Goal: Task Accomplishment & Management: Use online tool/utility

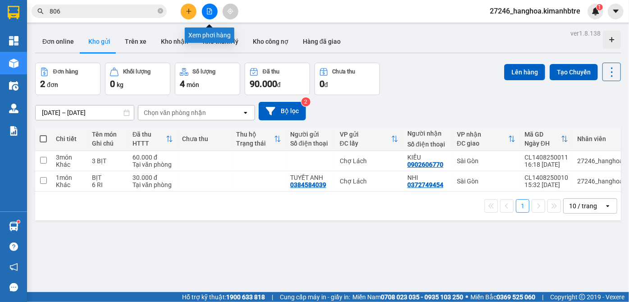
click at [204, 10] on button at bounding box center [210, 12] width 16 height 16
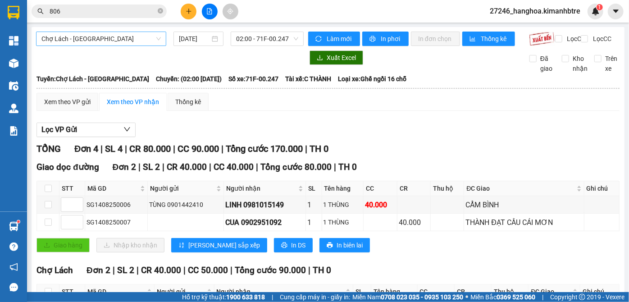
click at [118, 36] on span "Chợ Lách - [GEOGRAPHIC_DATA]" at bounding box center [100, 39] width 119 height 14
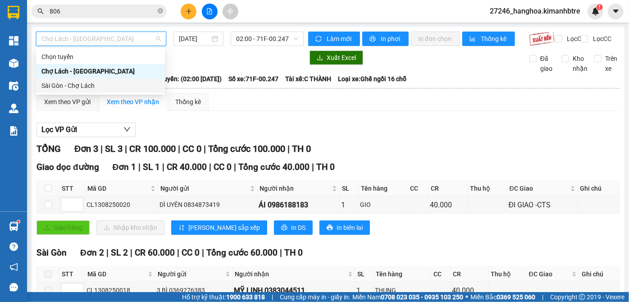
click at [105, 82] on div "Sài Gòn - Chợ Lách" at bounding box center [100, 86] width 118 height 10
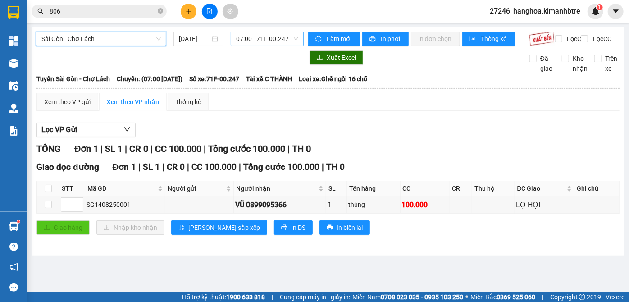
click at [274, 37] on span "07:00 - 71F-00.247" at bounding box center [267, 39] width 62 height 14
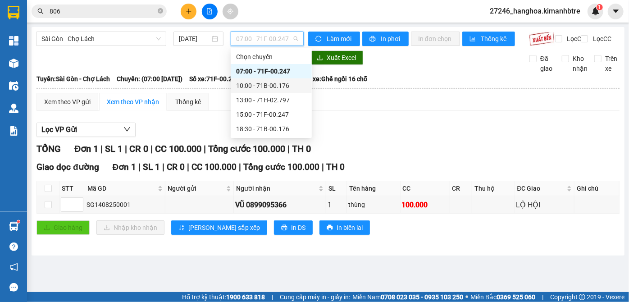
click at [283, 89] on div "10:00 - 71B-00.176" at bounding box center [271, 86] width 70 height 10
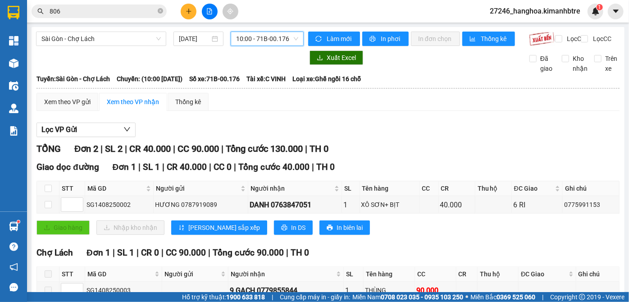
click at [253, 37] on span "10:00 - 71B-00.176" at bounding box center [267, 39] width 62 height 14
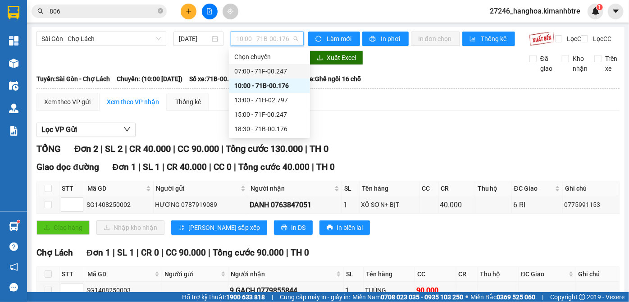
click at [253, 72] on div "07:00 - 71F-00.247" at bounding box center [269, 71] width 70 height 10
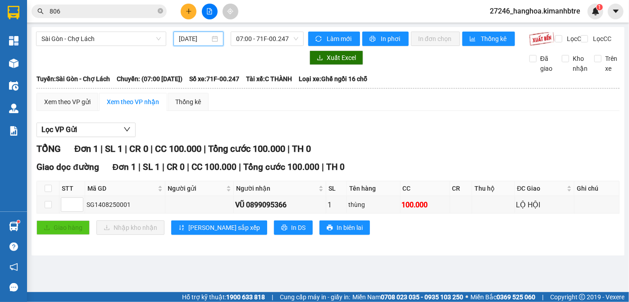
click at [193, 38] on input "[DATE]" at bounding box center [194, 39] width 31 height 10
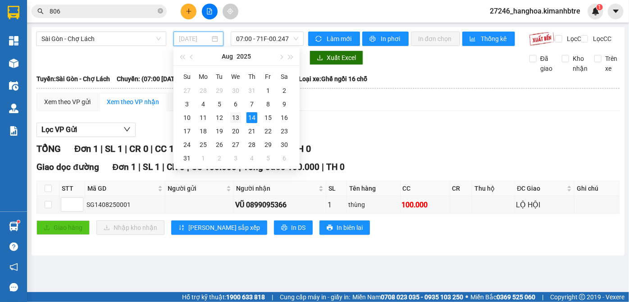
click at [235, 118] on div "13" at bounding box center [235, 117] width 11 height 11
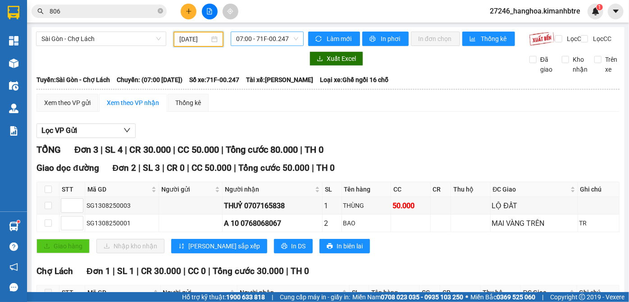
click at [255, 39] on span "07:00 - 71F-00.247" at bounding box center [267, 39] width 62 height 14
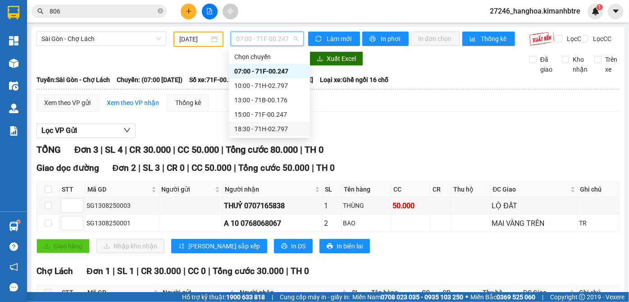
click at [268, 133] on div "18:30 - 71H-02.797" at bounding box center [269, 129] width 70 height 10
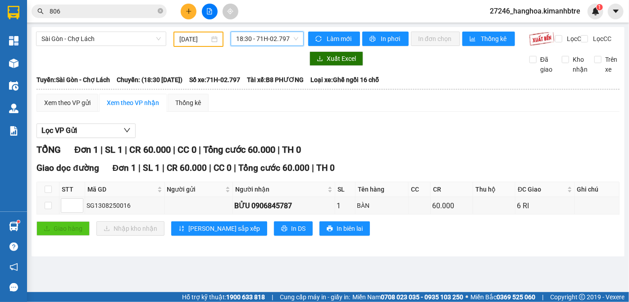
click at [108, 285] on main "[GEOGRAPHIC_DATA] - Chợ Lách [DATE] 18:30 18:30 - 71H-02.797 [PERSON_NAME] mới …" at bounding box center [314, 146] width 629 height 292
click at [108, 285] on main "[GEOGRAPHIC_DATA] - Chợ Lách [DATE] 18:30 - 71H-02.797 [PERSON_NAME] mới In phơ…" at bounding box center [314, 146] width 629 height 292
click at [189, 35] on input "[DATE]" at bounding box center [194, 39] width 30 height 10
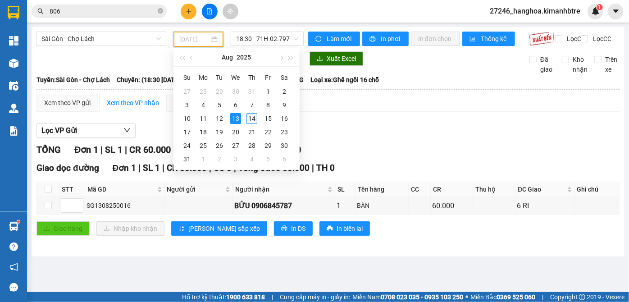
click at [252, 119] on div "14" at bounding box center [251, 118] width 11 height 11
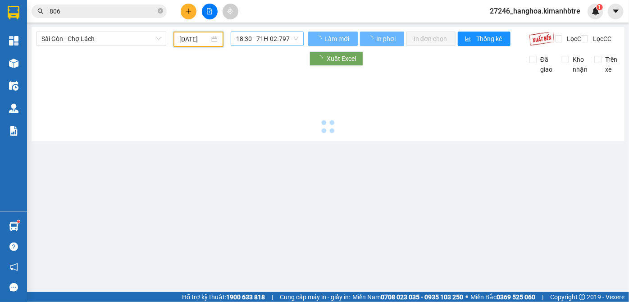
type input "[DATE]"
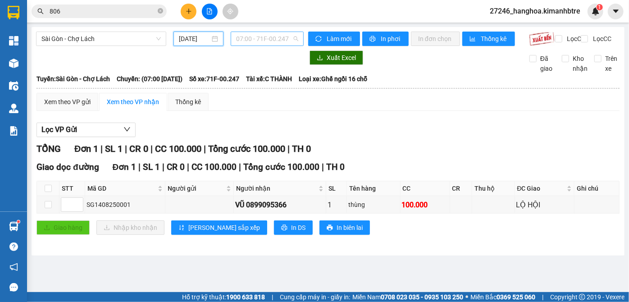
click at [268, 36] on span "07:00 - 71F-00.247" at bounding box center [267, 39] width 62 height 14
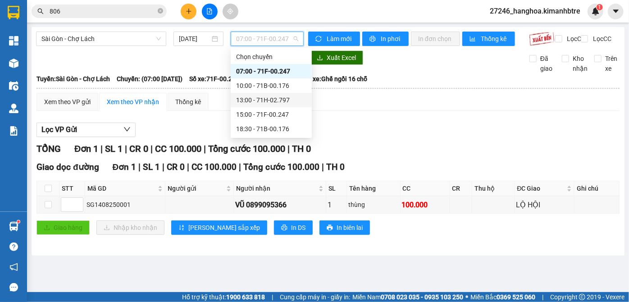
click at [264, 102] on div "13:00 - 71H-02.797" at bounding box center [271, 100] width 70 height 10
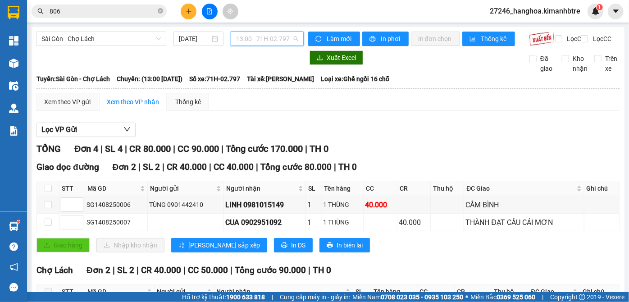
click at [270, 41] on span "13:00 - 71H-02.797" at bounding box center [267, 39] width 62 height 14
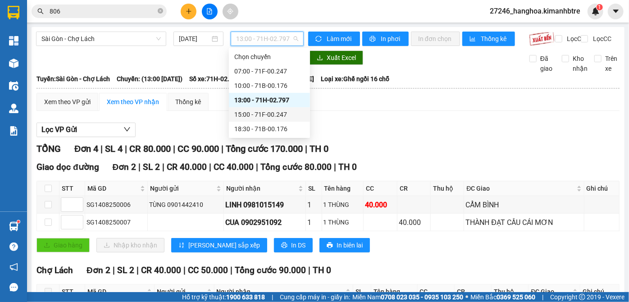
click at [273, 111] on div "15:00 - 71F-00.247" at bounding box center [269, 114] width 70 height 10
